Goal: Information Seeking & Learning: Learn about a topic

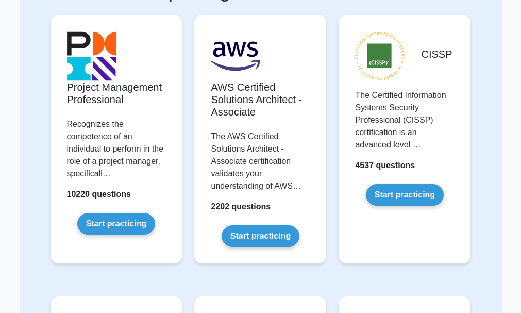
scroll to position [82, 0]
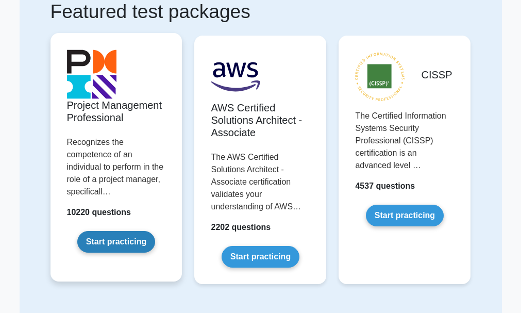
click at [130, 238] on link "Start practicing" at bounding box center [116, 242] width 78 height 22
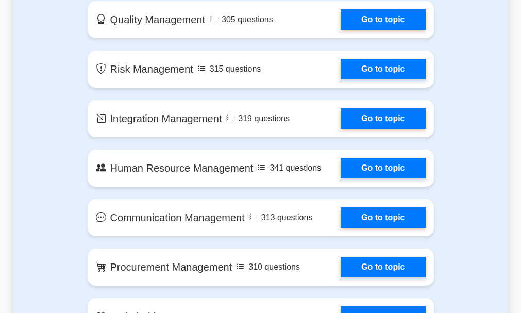
scroll to position [783, 0]
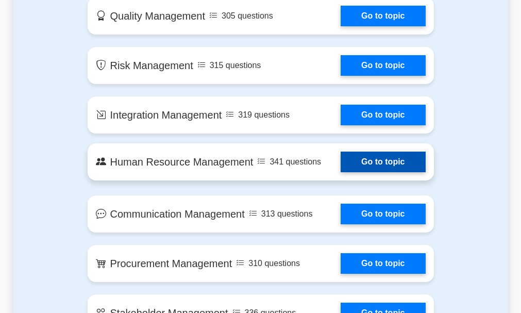
click at [372, 164] on link "Go to topic" at bounding box center [382, 161] width 84 height 21
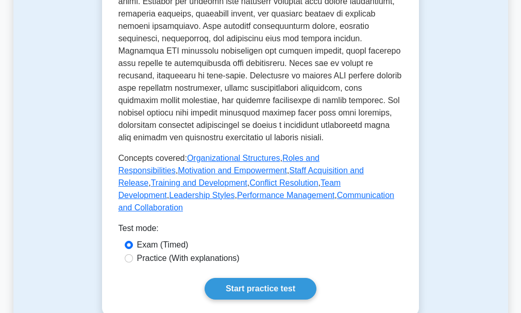
scroll to position [529, 0]
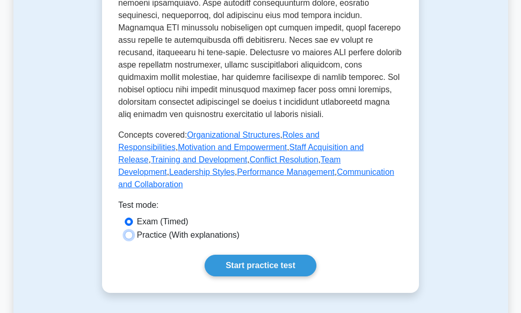
click at [129, 231] on input "Practice (With explanations)" at bounding box center [129, 235] width 8 height 8
radio input "true"
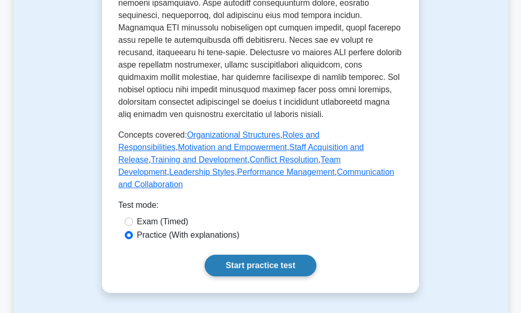
click at [231, 257] on link "Start practice test" at bounding box center [260, 265] width 112 height 22
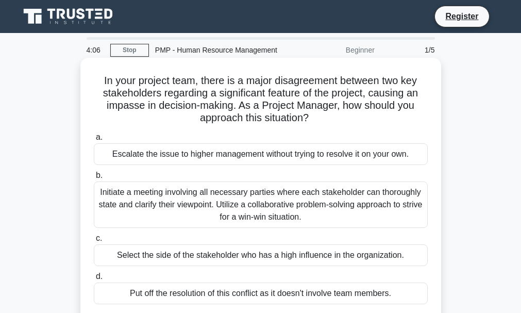
click at [301, 203] on div "Initiate a meeting involving all necessary parties where each stakeholder can t…" at bounding box center [261, 204] width 334 height 46
click at [94, 179] on input "b. Initiate a meeting involving all necessary parties where each stakeholder ca…" at bounding box center [94, 175] width 0 height 7
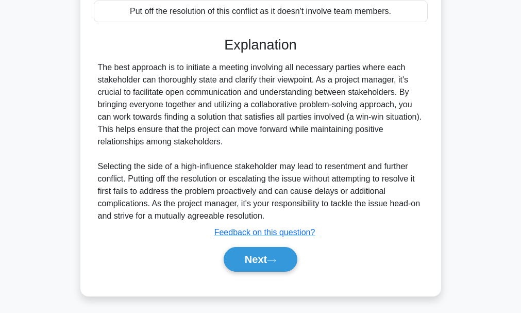
scroll to position [285, 0]
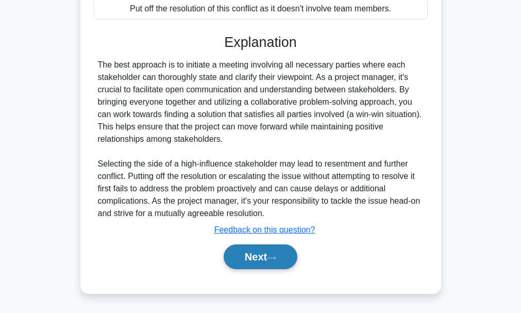
click at [276, 255] on icon at bounding box center [271, 258] width 9 height 6
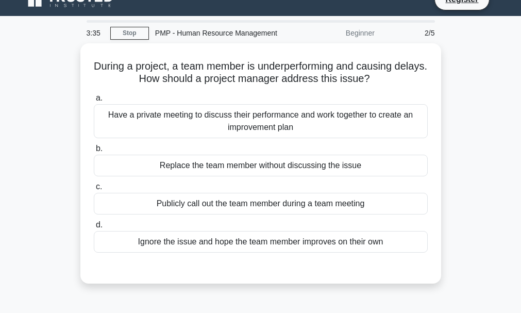
scroll to position [0, 0]
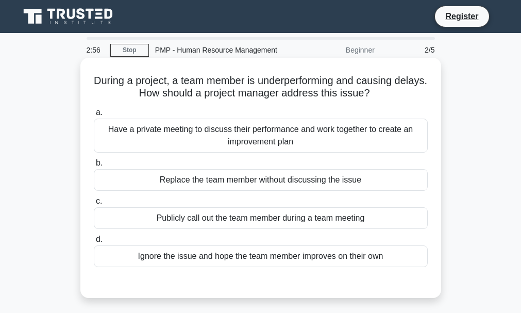
click at [282, 132] on div "Have a private meeting to discuss their performance and work together to create…" at bounding box center [261, 135] width 334 height 34
click at [94, 116] on input "a. Have a private meeting to discuss their performance and work together to cre…" at bounding box center [94, 112] width 0 height 7
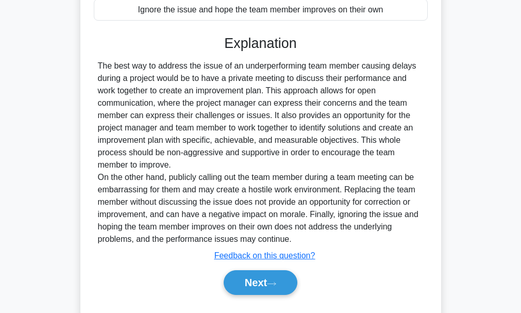
scroll to position [268, 0]
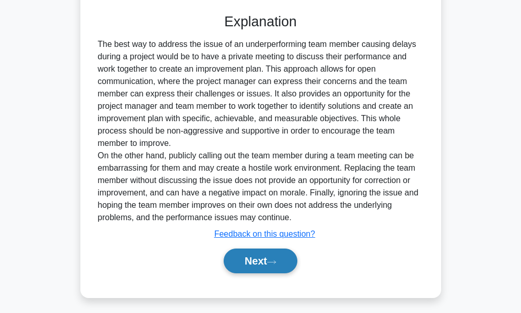
click at [285, 257] on button "Next" at bounding box center [260, 260] width 74 height 25
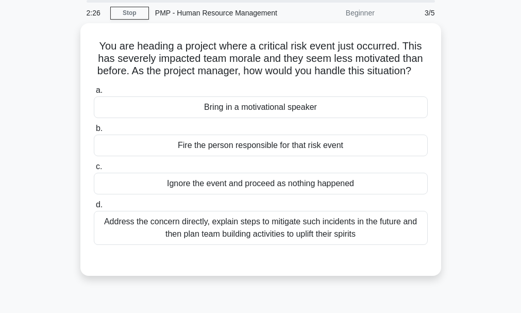
scroll to position [17, 0]
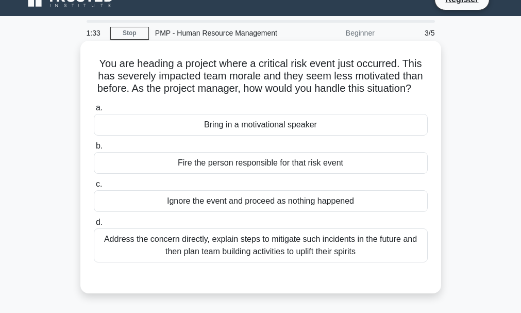
click at [302, 262] on div "Address the concern directly, explain steps to mitigate such incidents in the f…" at bounding box center [261, 245] width 334 height 34
click at [94, 226] on input "d. Address the concern directly, explain steps to mitigate such incidents in th…" at bounding box center [94, 222] width 0 height 7
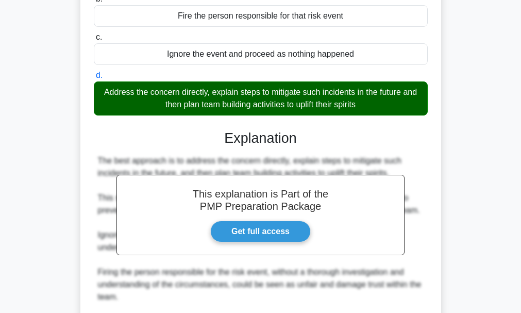
scroll to position [168, 0]
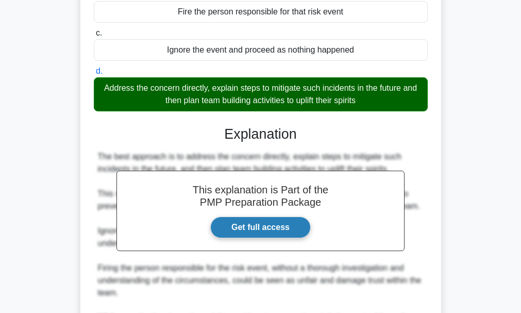
click at [245, 238] on link "Get full access" at bounding box center [260, 227] width 100 height 22
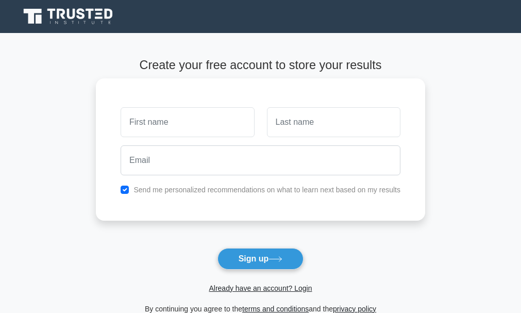
click at [169, 130] on input "text" at bounding box center [186, 122] width 133 height 30
type input "specioza"
click at [311, 117] on input "text" at bounding box center [333, 122] width 133 height 30
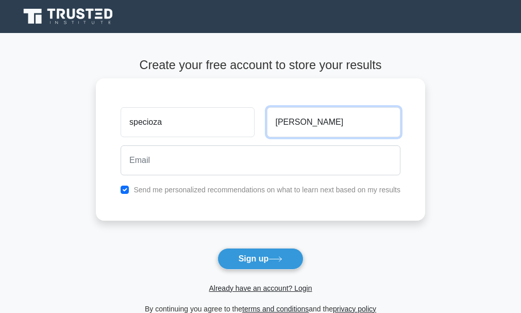
type input "attila"
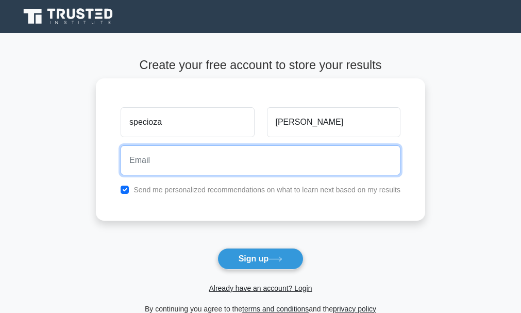
click at [213, 172] on input "email" at bounding box center [260, 160] width 280 height 30
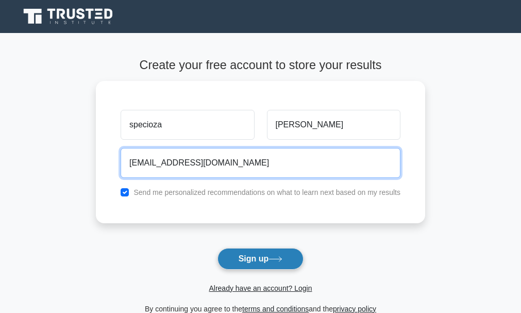
type input "speciozaatilla53@gmail.com"
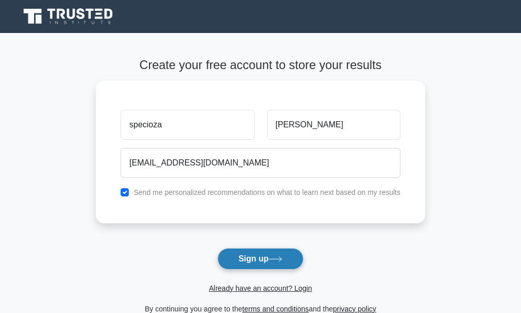
click at [267, 260] on button "Sign up" at bounding box center [260, 259] width 87 height 22
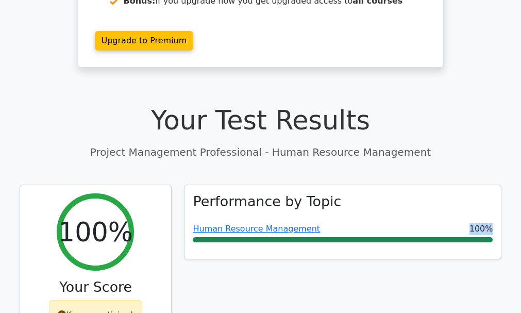
scroll to position [261, 0]
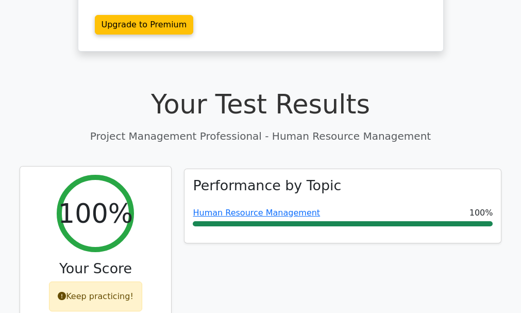
click at [114, 281] on div "Keep practicing!" at bounding box center [95, 296] width 93 height 30
click at [71, 281] on div "Keep practicing!" at bounding box center [95, 296] width 93 height 30
click at [61, 291] on icon at bounding box center [62, 295] width 8 height 8
drag, startPoint x: 61, startPoint y: 260, endPoint x: 67, endPoint y: 258, distance: 5.9
click at [66, 291] on icon at bounding box center [62, 295] width 8 height 8
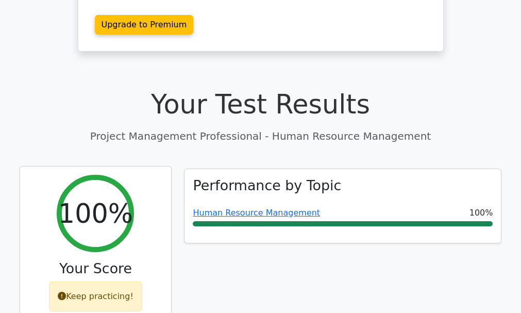
click at [66, 291] on icon at bounding box center [62, 295] width 8 height 8
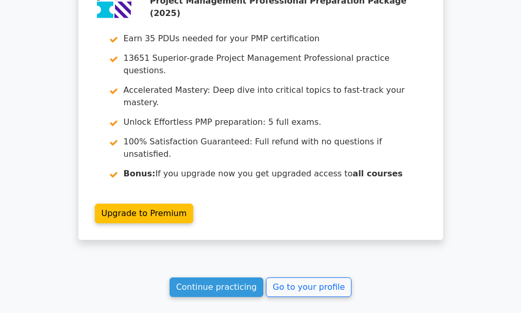
scroll to position [1510, 0]
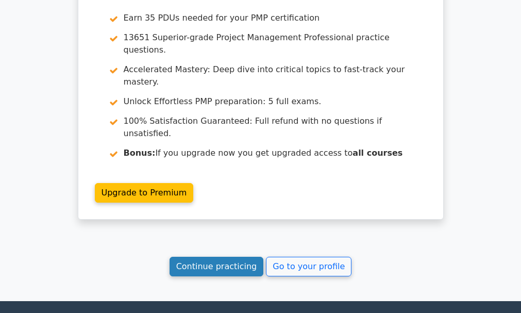
click at [230, 256] on link "Continue practicing" at bounding box center [216, 266] width 94 height 20
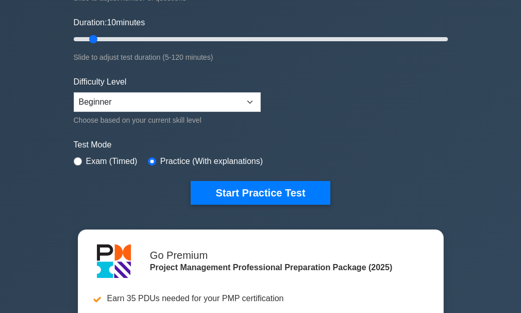
scroll to position [185, 0]
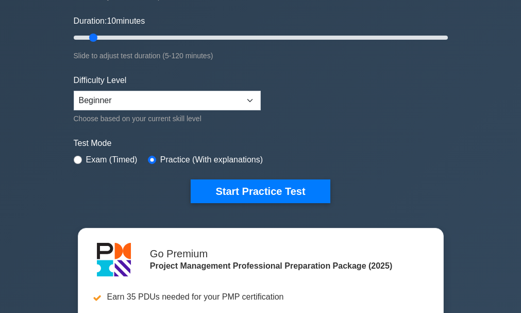
click at [115, 155] on label "Exam (Timed)" at bounding box center [111, 159] width 51 height 12
click at [77, 158] on input "radio" at bounding box center [78, 159] width 8 height 8
radio input "true"
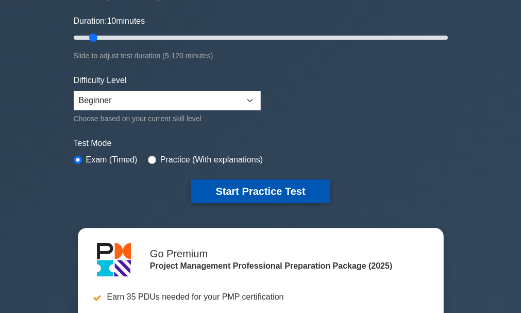
click at [246, 186] on button "Start Practice Test" at bounding box center [260, 191] width 139 height 24
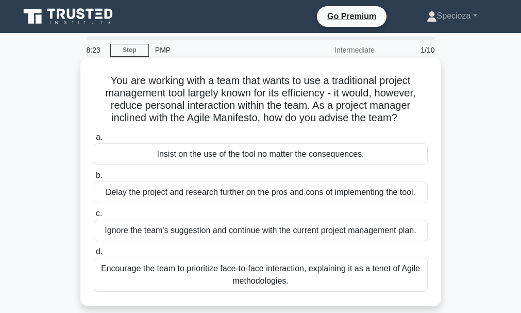
click at [319, 275] on div "Encourage the team to prioritize face-to-face interaction, explaining it as a t…" at bounding box center [261, 274] width 334 height 34
click at [94, 255] on input "d. Encourage the team to prioritize face-to-face interaction, explaining it as …" at bounding box center [94, 251] width 0 height 7
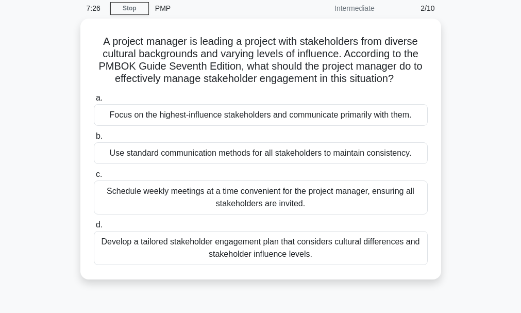
scroll to position [55, 0]
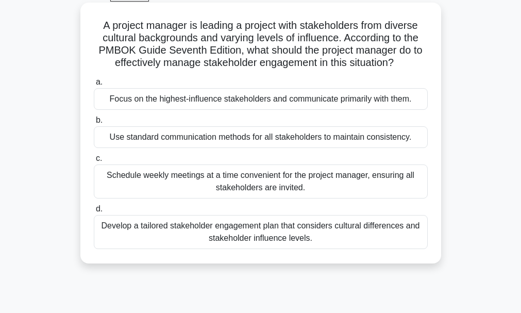
click at [414, 233] on div "Develop a tailored stakeholder engagement plan that considers cultural differen…" at bounding box center [261, 232] width 334 height 34
click at [94, 212] on input "d. Develop a tailored stakeholder engagement plan that considers cultural diffe…" at bounding box center [94, 208] width 0 height 7
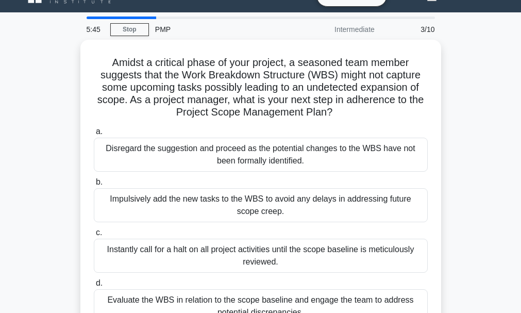
scroll to position [41, 0]
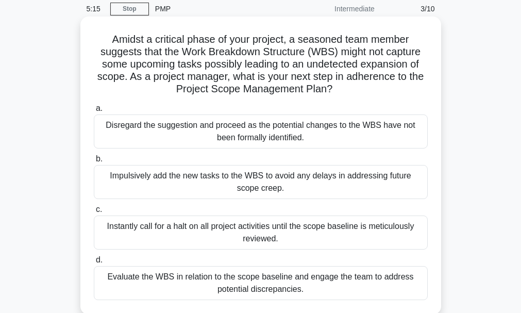
click at [388, 289] on div "Evaluate the WBS in relation to the scope baseline and engage the team to addre…" at bounding box center [261, 283] width 334 height 34
click at [94, 263] on input "d. Evaluate the WBS in relation to the scope baseline and engage the team to ad…" at bounding box center [94, 259] width 0 height 7
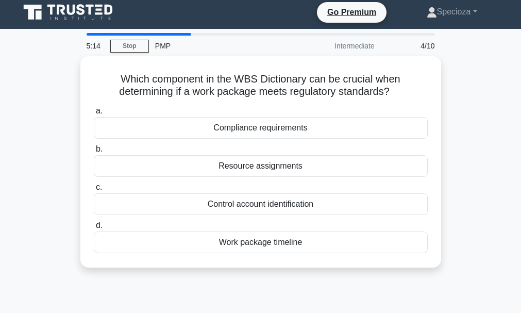
scroll to position [0, 0]
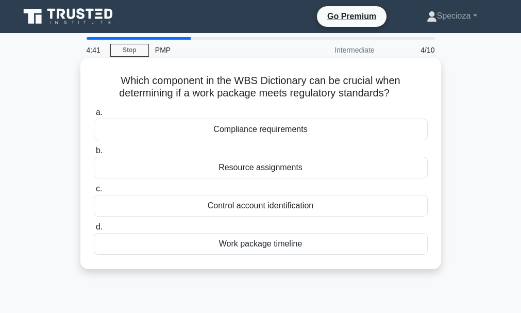
click at [337, 249] on div "Work package timeline" at bounding box center [261, 244] width 334 height 22
click at [94, 230] on input "d. Work package timeline" at bounding box center [94, 226] width 0 height 7
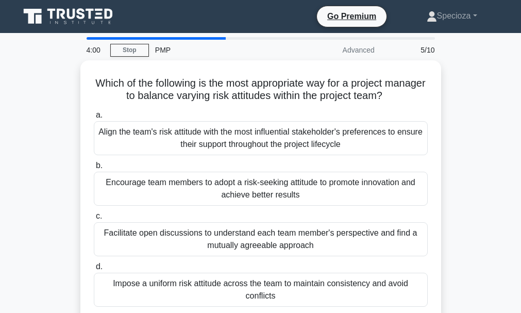
click at [337, 249] on div "Facilitate open discussions to understand each team member's perspective and fi…" at bounding box center [261, 239] width 334 height 34
click at [94, 219] on input "c. Facilitate open discussions to understand each team member's perspective and…" at bounding box center [94, 216] width 0 height 7
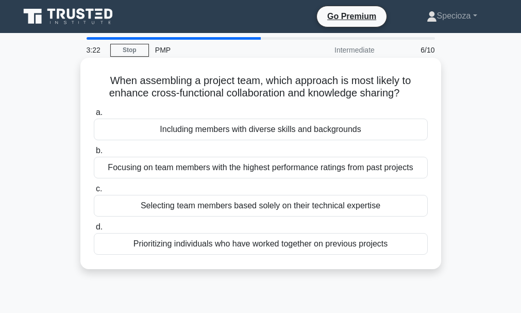
click at [279, 132] on div "Including members with diverse skills and backgrounds" at bounding box center [261, 129] width 334 height 22
click at [94, 116] on input "a. Including members with diverse skills and backgrounds" at bounding box center [94, 112] width 0 height 7
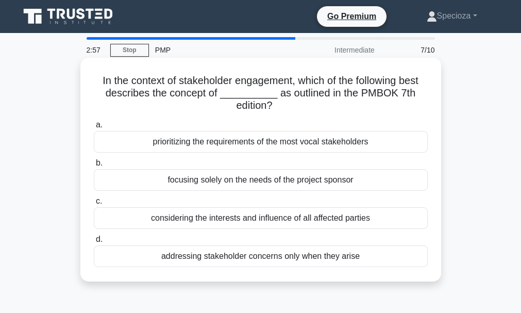
click at [284, 223] on div "considering the interests and influence of all affected parties" at bounding box center [261, 218] width 334 height 22
click at [94, 204] on input "c. considering the interests and influence of all affected parties" at bounding box center [94, 201] width 0 height 7
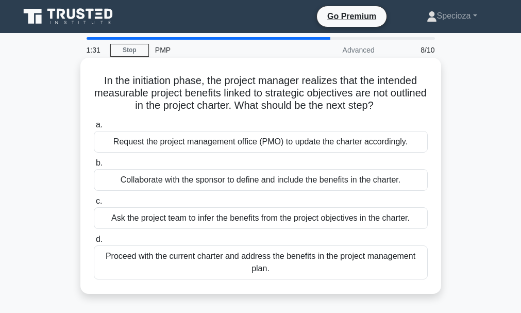
click at [265, 143] on div "Request the project management office (PMO) to update the charter accordingly." at bounding box center [261, 142] width 334 height 22
click at [94, 128] on input "a. Request the project management office (PMO) to update the charter accordingl…" at bounding box center [94, 125] width 0 height 7
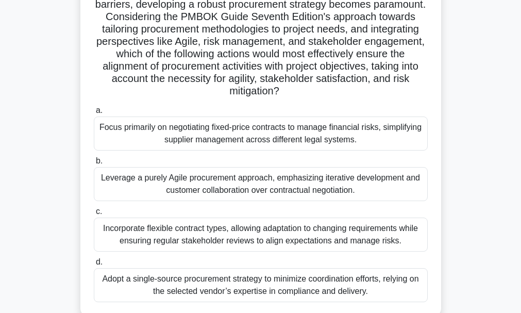
scroll to position [171, 0]
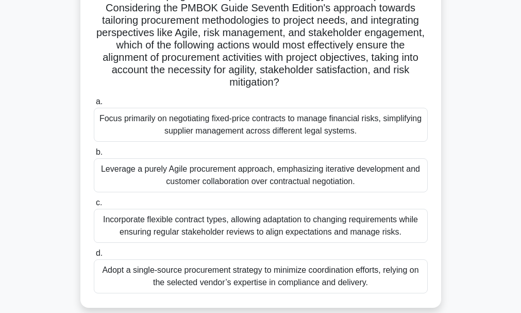
click at [341, 230] on div "Incorporate flexible contract types, allowing adaptation to changing requiremen…" at bounding box center [261, 226] width 334 height 34
click at [94, 206] on input "c. Incorporate flexible contract types, allowing adaptation to changing require…" at bounding box center [94, 202] width 0 height 7
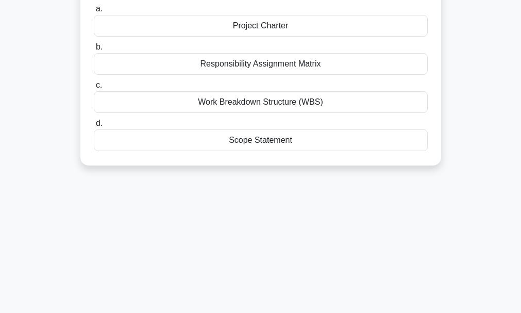
scroll to position [0, 0]
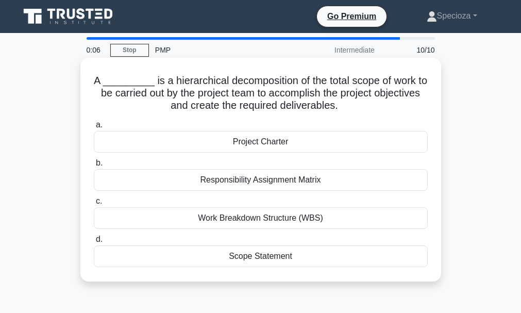
click at [284, 218] on div "Work Breakdown Structure (WBS)" at bounding box center [261, 218] width 334 height 22
click at [94, 204] on input "c. Work Breakdown Structure (WBS)" at bounding box center [94, 201] width 0 height 7
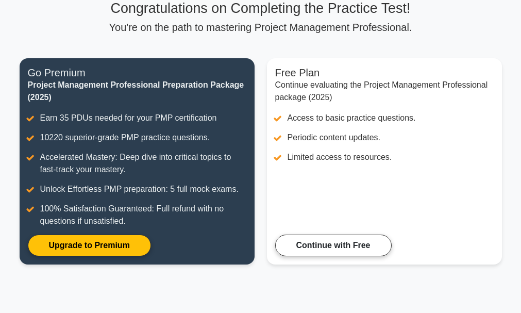
scroll to position [137, 0]
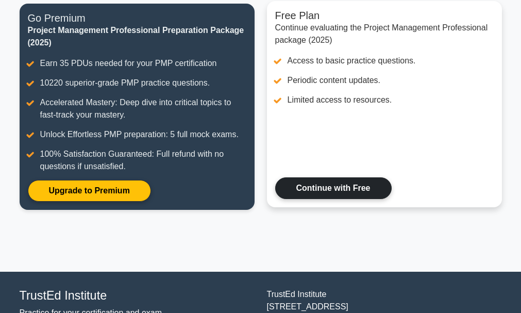
click at [330, 188] on link "Continue with Free" at bounding box center [333, 188] width 116 height 22
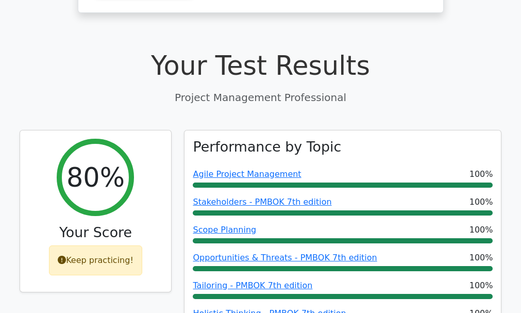
scroll to position [295, 0]
